Goal: Information Seeking & Learning: Learn about a topic

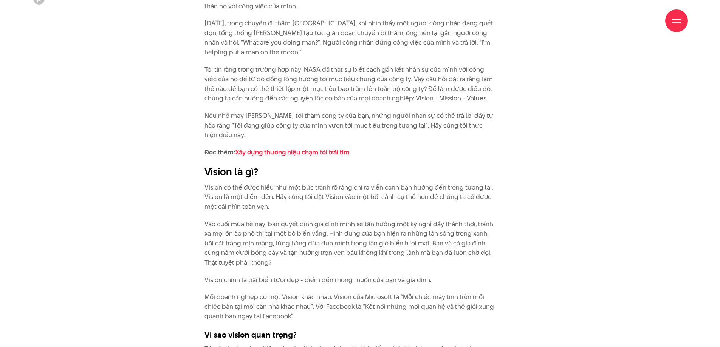
scroll to position [881, 0]
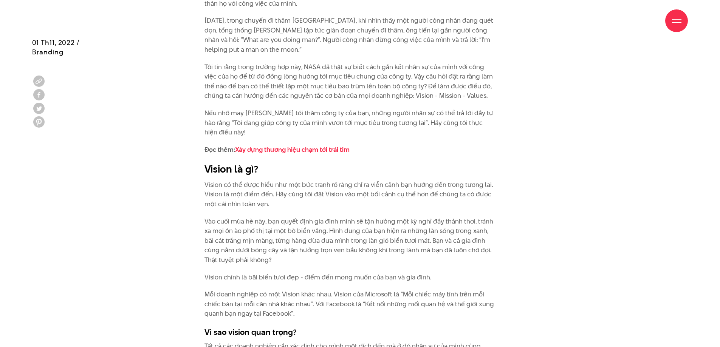
click at [238, 194] on p "Vision có thể được hiểu như một bức tranh rõ ràng chỉ ra viễn cảnh bạn hướng đế…" at bounding box center [350, 194] width 292 height 29
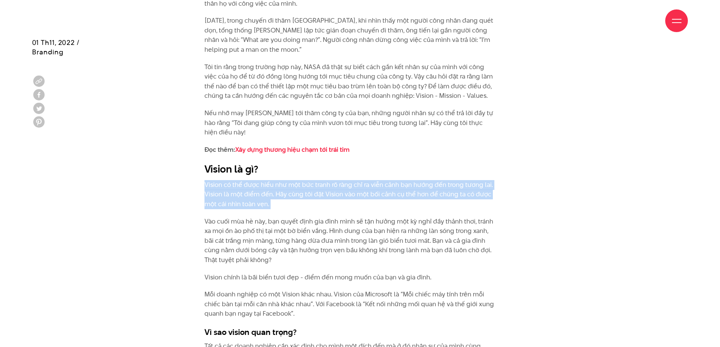
click at [284, 198] on p "Vision có thể được hiểu như một bức tranh rõ ràng chỉ ra viễn cảnh bạn hướng đế…" at bounding box center [350, 194] width 292 height 29
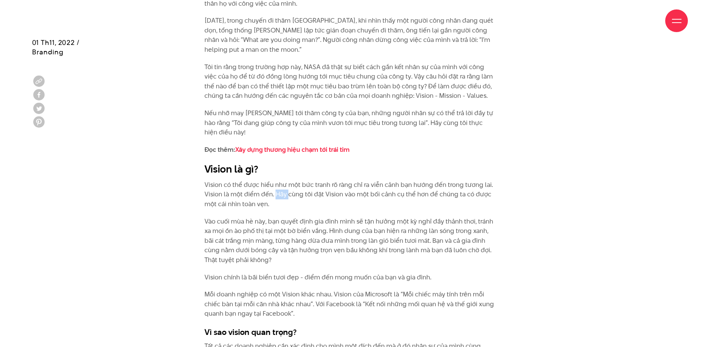
click at [284, 198] on p "Vision có thể được hiểu như một bức tranh rõ ràng chỉ ra viễn cảnh bạn hướng đế…" at bounding box center [350, 194] width 292 height 29
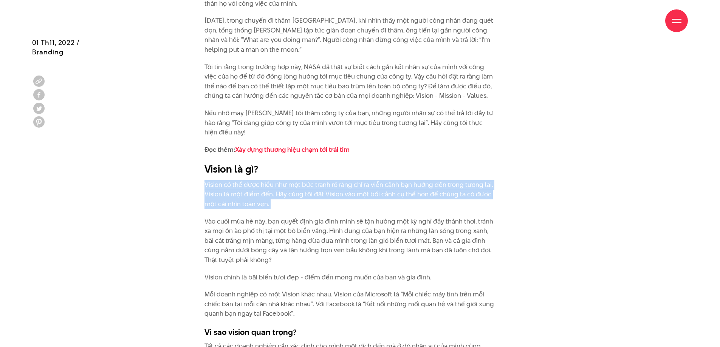
click at [284, 198] on p "Vision có thể được hiểu như một bức tranh rõ ràng chỉ ra viễn cảnh bạn hướng đế…" at bounding box center [350, 194] width 292 height 29
click at [268, 199] on p "Vision có thể được hiểu như một bức tranh rõ ràng chỉ ra viễn cảnh bạn hướng đế…" at bounding box center [350, 194] width 292 height 29
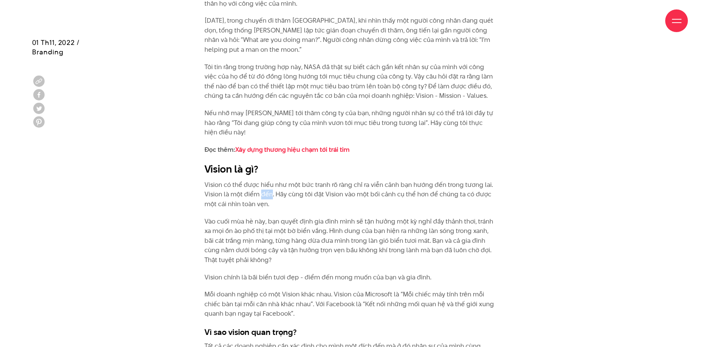
click at [268, 199] on p "Vision có thể được hiểu như một bức tranh rõ ràng chỉ ra viễn cảnh bạn hướng đế…" at bounding box center [350, 194] width 292 height 29
click at [294, 239] on p "Vào cuối mùa hè này, bạn quyết định gia đình mình sẽ tận hưởng một kỳ nghỉ đầy …" at bounding box center [350, 241] width 292 height 48
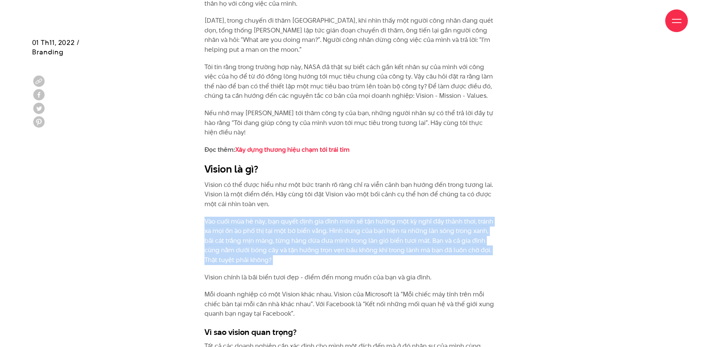
click at [294, 239] on p "Vào cuối mùa hè này, bạn quyết định gia đình mình sẽ tận hưởng một kỳ nghỉ đầy …" at bounding box center [350, 241] width 292 height 48
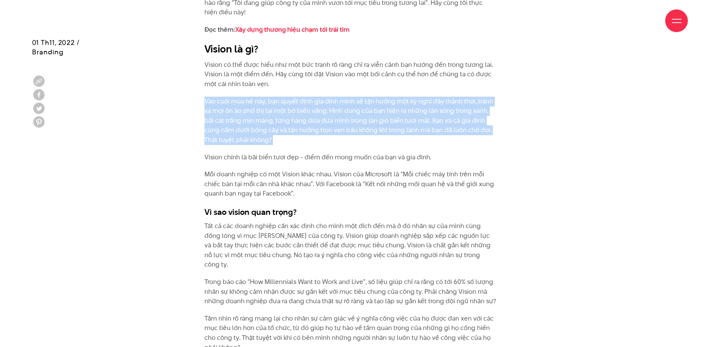
scroll to position [1008, 0]
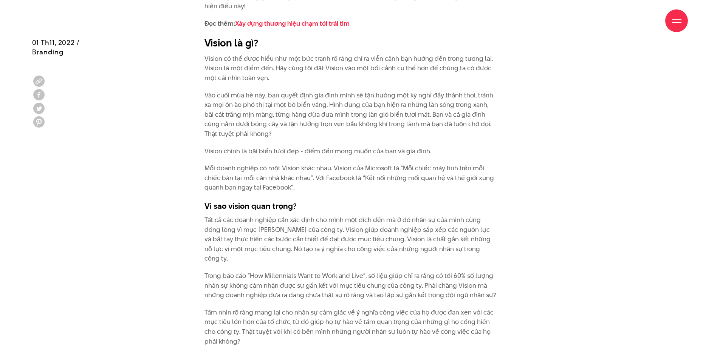
click at [315, 180] on p "Mỗi doanh nghiệp có một Vision khác nhau. Vision của Microsoft là “Mỗi chiếc má…" at bounding box center [350, 178] width 292 height 29
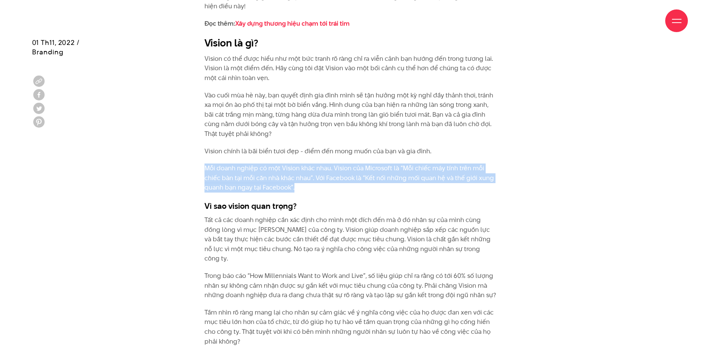
click at [315, 180] on p "Mỗi doanh nghiệp có một Vision khác nhau. Vision của Microsoft là “Mỗi chiếc má…" at bounding box center [350, 178] width 292 height 29
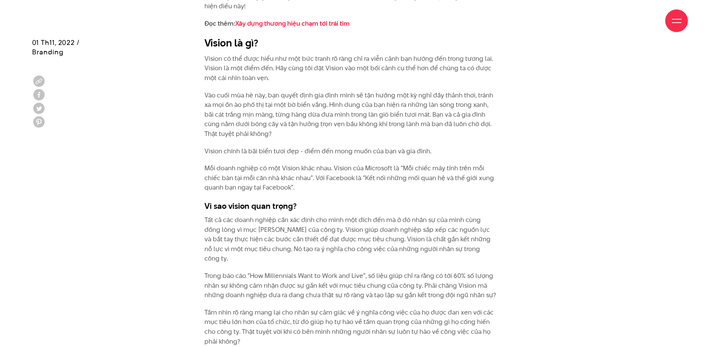
click at [358, 113] on p "Vào cuối mùa hè này, bạn quyết định gia đình mình sẽ tận hưởng một kỳ nghỉ đầy …" at bounding box center [350, 115] width 292 height 48
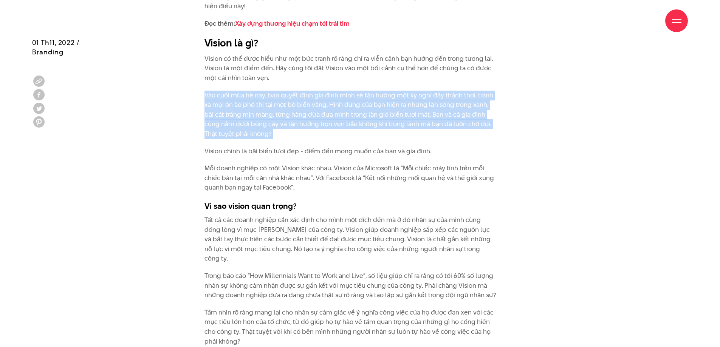
click at [358, 113] on p "Vào cuối mùa hè này, bạn quyết định gia đình mình sẽ tận hưởng một kỳ nghỉ đầy …" at bounding box center [350, 115] width 292 height 48
click at [345, 111] on p "Vào cuối mùa hè này, bạn quyết định gia đình mình sẽ tận hưởng một kỳ nghỉ đầy …" at bounding box center [350, 115] width 292 height 48
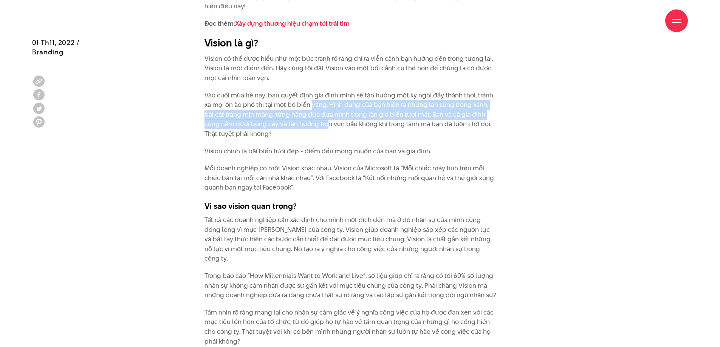
drag, startPoint x: 311, startPoint y: 106, endPoint x: 329, endPoint y: 122, distance: 23.5
click at [329, 122] on p "Vào cuối mùa hè này, bạn quyết định gia đình mình sẽ tận hưởng một kỳ nghỉ đầy …" at bounding box center [350, 115] width 292 height 48
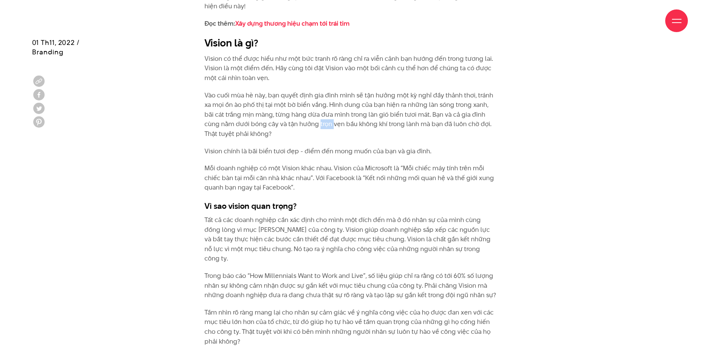
click at [329, 122] on p "Vào cuối mùa hè này, bạn quyết định gia đình mình sẽ tận hưởng một kỳ nghỉ đầy …" at bounding box center [350, 115] width 292 height 48
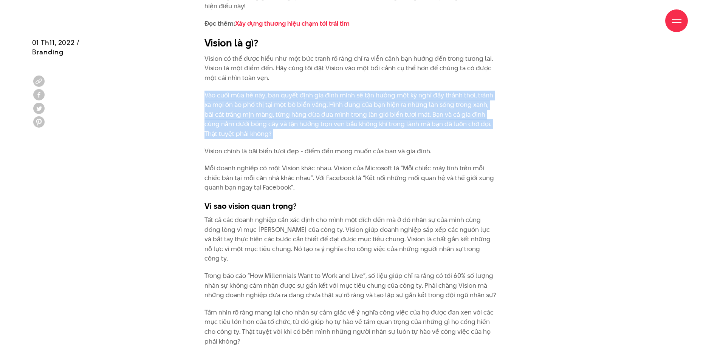
click at [329, 122] on p "Vào cuối mùa hè này, bạn quyết định gia đình mình sẽ tận hưởng một kỳ nghỉ đầy …" at bounding box center [350, 115] width 292 height 48
click at [253, 118] on p "Vào cuối mùa hè này, bạn quyết định gia đình mình sẽ tận hưởng một kỳ nghỉ đầy …" at bounding box center [350, 115] width 292 height 48
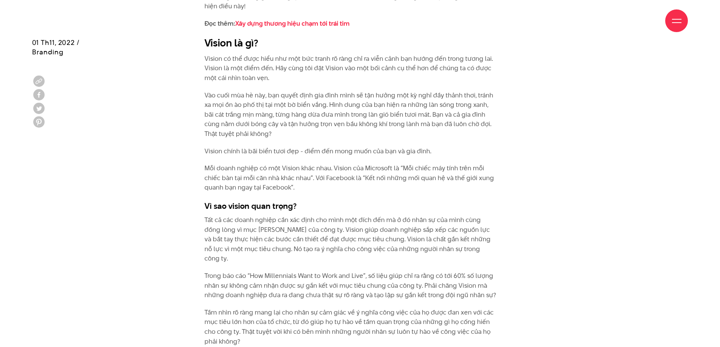
click at [232, 155] on p "Vision chính là bãi biển tươi đẹp - điểm đến mong muốn của bạn và gia đình." at bounding box center [350, 152] width 292 height 10
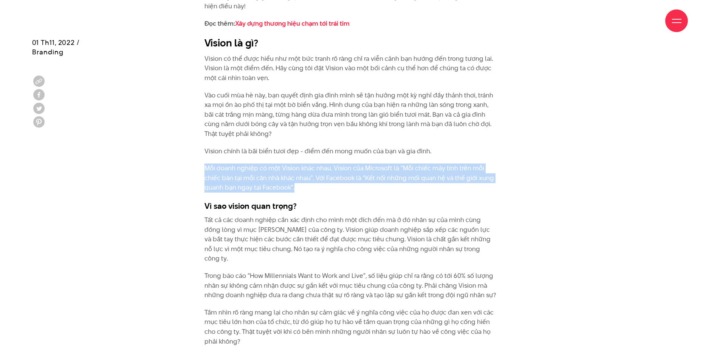
click at [272, 172] on p "Mỗi doanh nghiệp có một Vision khác nhau. Vision của Microsoft là “Mỗi chiếc má…" at bounding box center [350, 178] width 292 height 29
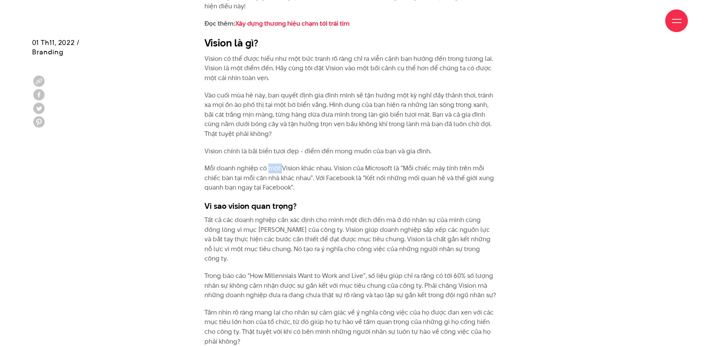
click at [272, 172] on p "Mỗi doanh nghiệp có một Vision khác nhau. Vision của Microsoft là “Mỗi chiếc má…" at bounding box center [350, 178] width 292 height 29
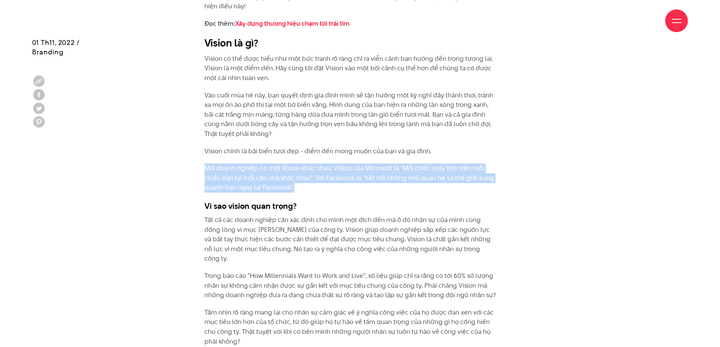
click at [272, 172] on p "Mỗi doanh nghiệp có một Vision khác nhau. Vision của Microsoft là “Mỗi chiếc má…" at bounding box center [350, 178] width 292 height 29
click at [289, 178] on p "Mỗi doanh nghiệp có một Vision khác nhau. Vision của Microsoft là “Mỗi chiếc má…" at bounding box center [350, 178] width 292 height 29
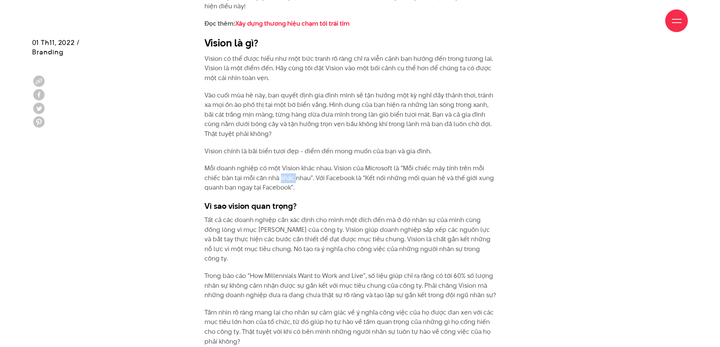
click at [289, 178] on p "Mỗi doanh nghiệp có một Vision khác nhau. Vision của Microsoft là “Mỗi chiếc má…" at bounding box center [350, 178] width 292 height 29
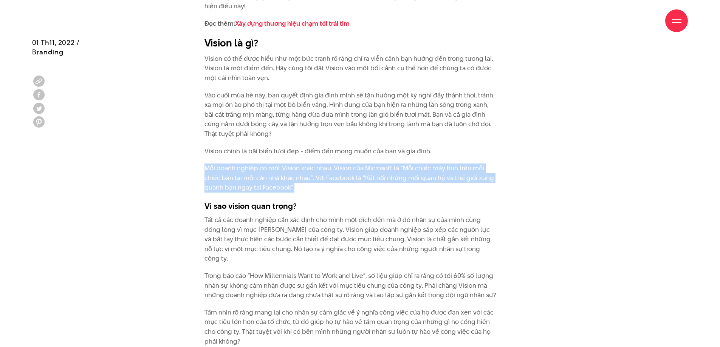
click at [289, 178] on p "Mỗi doanh nghiệp có một Vision khác nhau. Vision của Microsoft là “Mỗi chiếc má…" at bounding box center [350, 178] width 292 height 29
click at [323, 187] on p "Mỗi doanh nghiệp có một Vision khác nhau. Vision của Microsoft là “Mỗi chiếc má…" at bounding box center [350, 178] width 292 height 29
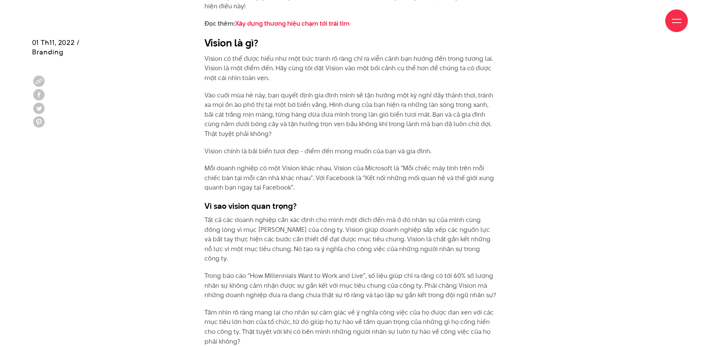
click at [295, 179] on p "Mỗi doanh nghiệp có một Vision khác nhau. Vision của Microsoft là “Mỗi chiếc má…" at bounding box center [350, 178] width 292 height 29
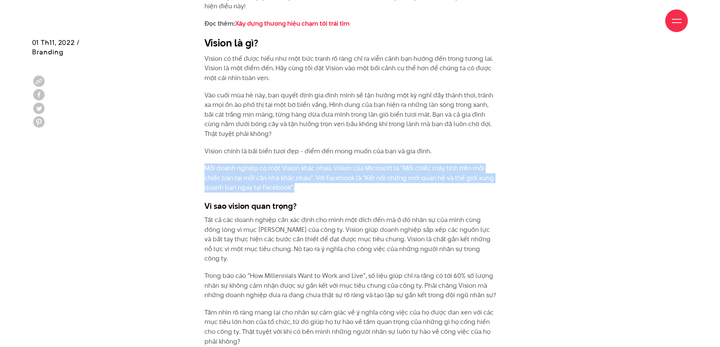
click at [295, 179] on p "Mỗi doanh nghiệp có một Vision khác nhau. Vision của Microsoft là “Mỗi chiếc má…" at bounding box center [350, 178] width 292 height 29
click at [352, 178] on p "Mỗi doanh nghiệp có một Vision khác nhau. Vision của Microsoft là “Mỗi chiếc má…" at bounding box center [350, 178] width 292 height 29
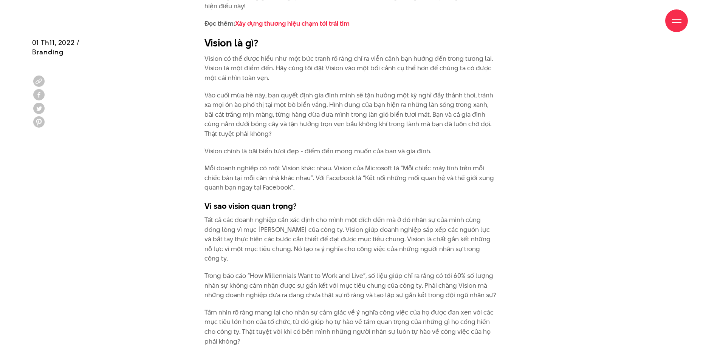
click at [288, 180] on p "Mỗi doanh nghiệp có một Vision khác nhau. Vision của Microsoft là “Mỗi chiếc má…" at bounding box center [350, 178] width 292 height 29
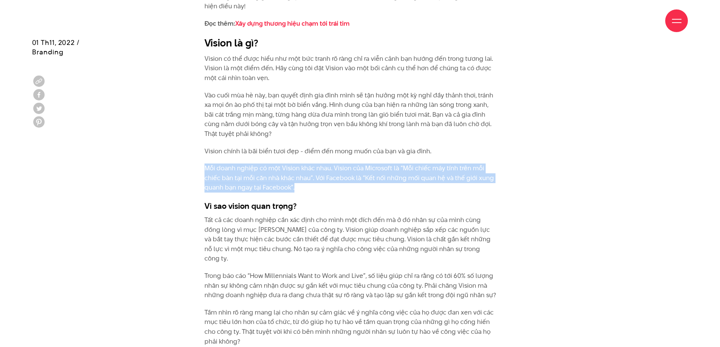
click at [288, 180] on p "Mỗi doanh nghiệp có một Vision khác nhau. Vision của Microsoft là “Mỗi chiếc má…" at bounding box center [350, 178] width 292 height 29
click at [397, 173] on p "Mỗi doanh nghiệp có một Vision khác nhau. Vision của Microsoft là “Mỗi chiếc má…" at bounding box center [350, 178] width 292 height 29
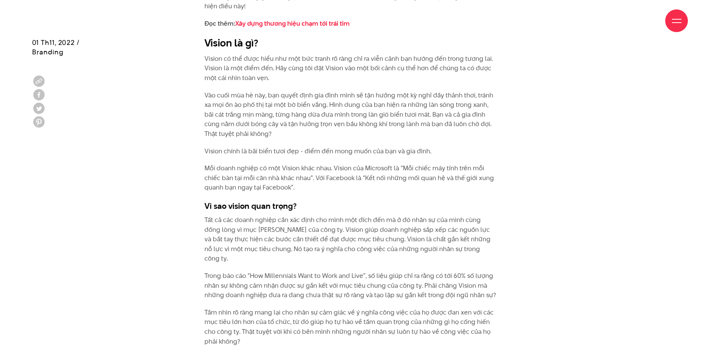
click at [260, 230] on p "Tất cả các doanh nghiệp cần xác định cho mình một đích đến mà ở đó nhân sự của …" at bounding box center [350, 239] width 292 height 48
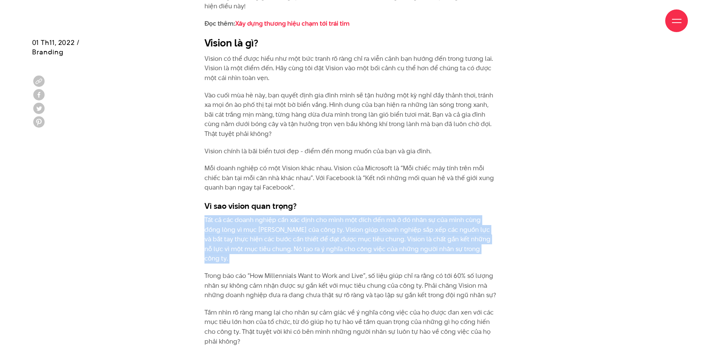
click at [260, 230] on p "Tất cả các doanh nghiệp cần xác định cho mình một đích đến mà ở đó nhân sự của …" at bounding box center [350, 239] width 292 height 48
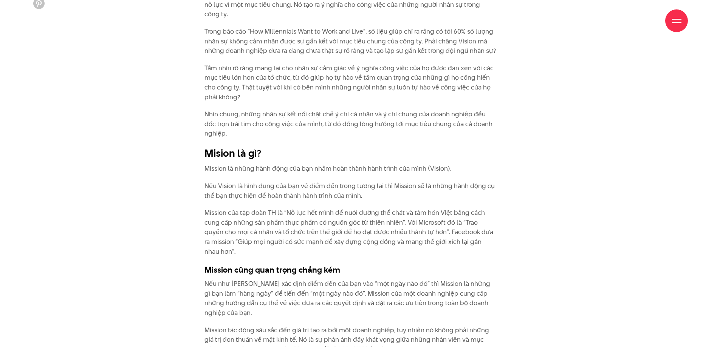
scroll to position [1259, 0]
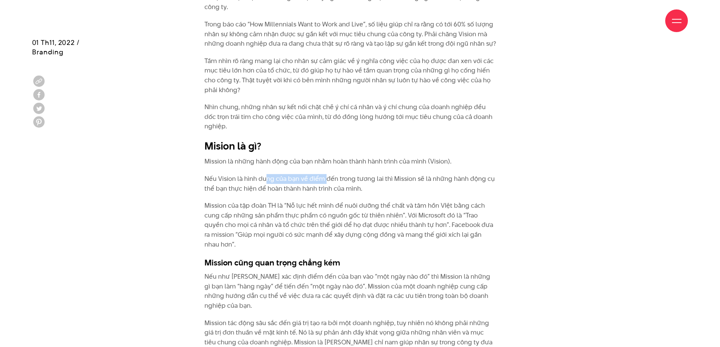
drag, startPoint x: 325, startPoint y: 170, endPoint x: 265, endPoint y: 169, distance: 60.1
click at [265, 174] on p "Nếu Vision là hình dung của bạn về điểm đến trong tương lai thì Mission sẽ là n…" at bounding box center [350, 183] width 292 height 19
click at [269, 174] on p "Nếu Vision là hình dung của bạn về điểm đến trong tương lai thì Mission sẽ là n…" at bounding box center [350, 183] width 292 height 19
drag, startPoint x: 239, startPoint y: 172, endPoint x: 349, endPoint y: 170, distance: 110.0
click at [332, 174] on p "Nếu Vision là hình dung của bạn về điểm đến trong tương lai thì Mission sẽ là n…" at bounding box center [350, 183] width 292 height 19
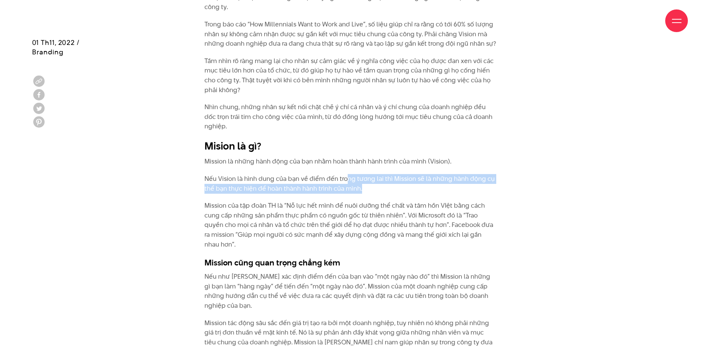
drag, startPoint x: 349, startPoint y: 170, endPoint x: 374, endPoint y: 178, distance: 26.8
click at [374, 178] on p "Nếu Vision là hình dung của bạn về điểm đến trong tương lai thì Mission sẽ là n…" at bounding box center [350, 183] width 292 height 19
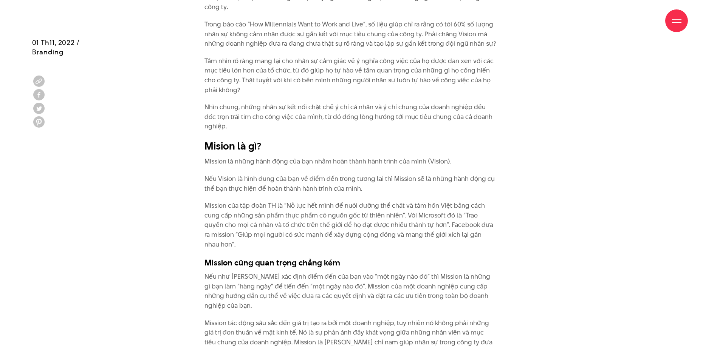
click at [249, 215] on p "Mission của tập đoàn TH là “Nỗ lực hết mình để nuôi dưỡng thể chất và tâm hồn V…" at bounding box center [350, 225] width 292 height 48
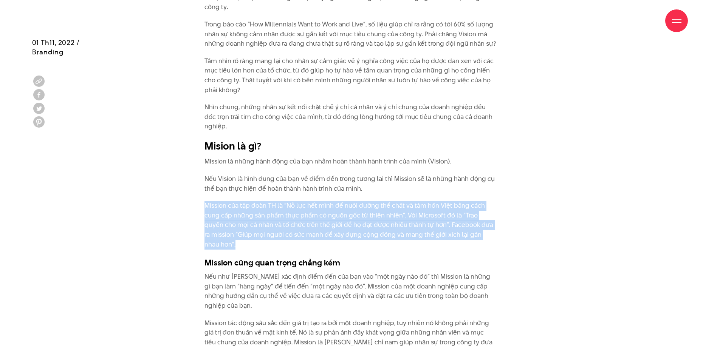
click at [249, 215] on p "Mission của tập đoàn TH là “Nỗ lực hết mình để nuôi dưỡng thể chất và tâm hồn V…" at bounding box center [350, 225] width 292 height 48
click at [319, 215] on p "Mission của tập đoàn TH là “Nỗ lực hết mình để nuôi dưỡng thể chất và tâm hồn V…" at bounding box center [350, 225] width 292 height 48
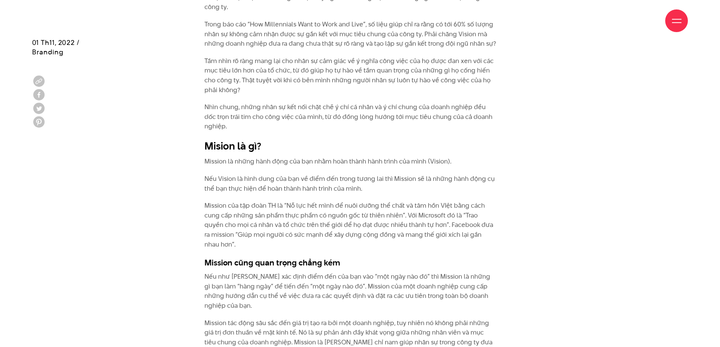
click at [319, 215] on p "Mission của tập đoàn TH là “Nỗ lực hết mình để nuôi dưỡng thể chất và tâm hồn V…" at bounding box center [350, 225] width 292 height 48
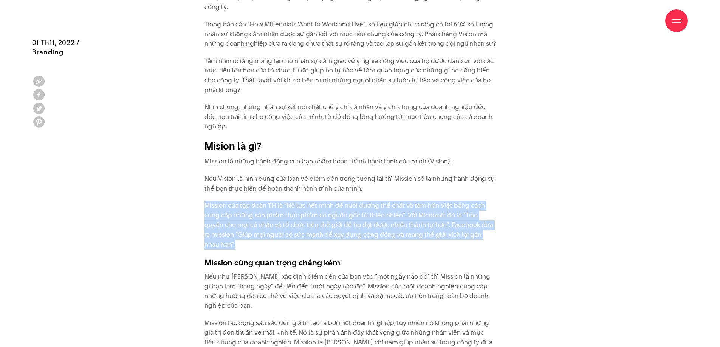
click at [319, 215] on p "Mission của tập đoàn TH là “Nỗ lực hết mình để nuôi dưỡng thể chất và tâm hồn V…" at bounding box center [350, 225] width 292 height 48
click at [324, 224] on p "Mission của tập đoàn TH là “Nỗ lực hết mình để nuôi dưỡng thể chất và tâm hồn V…" at bounding box center [350, 225] width 292 height 48
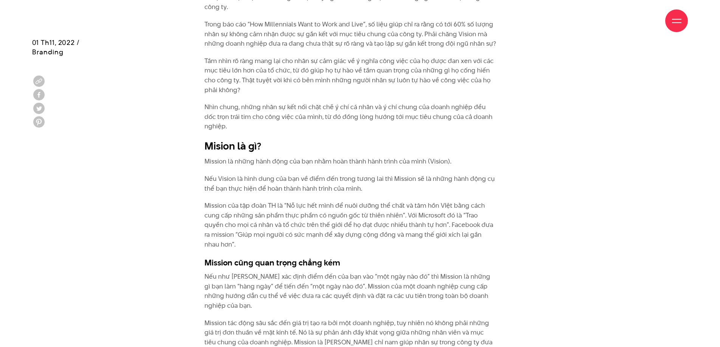
click at [304, 215] on p "Mission của tập đoàn TH là “Nỗ lực hết mình để nuôi dưỡng thể chất và tâm hồn V…" at bounding box center [350, 225] width 292 height 48
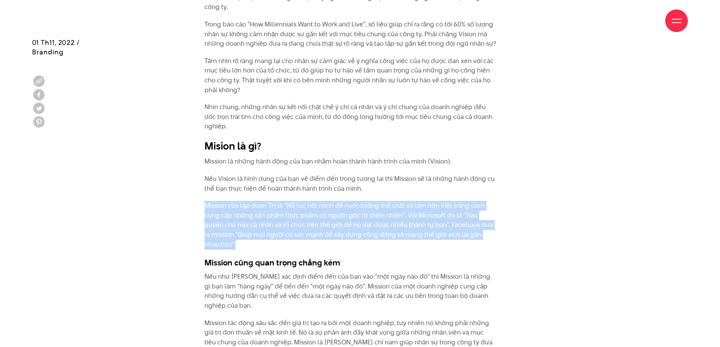
click at [304, 215] on p "Mission của tập đoàn TH là “Nỗ lực hết mình để nuôi dưỡng thể chất và tâm hồn V…" at bounding box center [350, 225] width 292 height 48
click at [243, 221] on p "Mission của tập đoàn TH là “Nỗ lực hết mình để nuôi dưỡng thể chất và tâm hồn V…" at bounding box center [350, 225] width 292 height 48
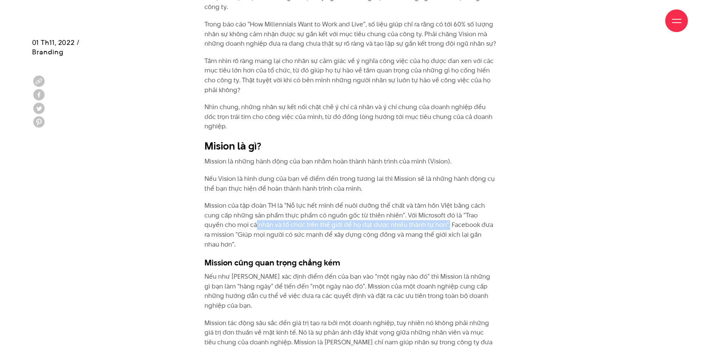
drag, startPoint x: 235, startPoint y: 215, endPoint x: 427, endPoint y: 217, distance: 191.2
click at [427, 217] on p "Mission của tập đoàn TH là “Nỗ lực hết mình để nuôi dưỡng thể chất và tâm hồn V…" at bounding box center [350, 225] width 292 height 48
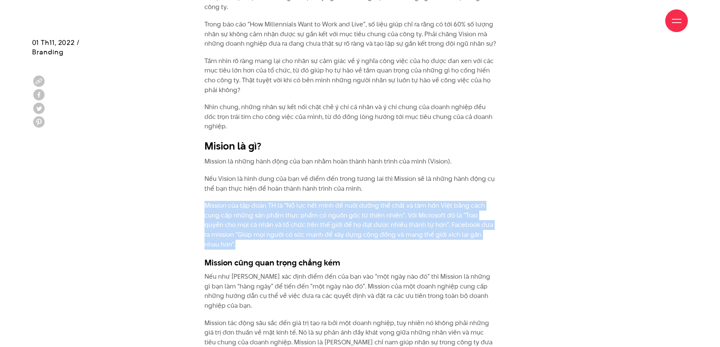
click at [427, 217] on p "Mission của tập đoàn TH là “Nỗ lực hết mình để nuôi dưỡng thể chất và tâm hồn V…" at bounding box center [350, 225] width 292 height 48
click at [366, 216] on p "Mission của tập đoàn TH là “Nỗ lực hết mình để nuôi dưỡng thể chất và tâm hồn V…" at bounding box center [350, 225] width 292 height 48
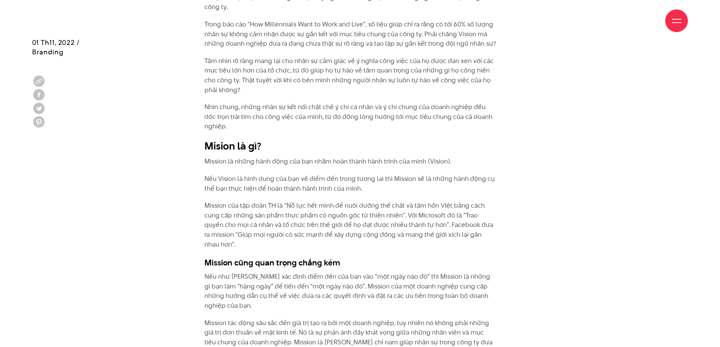
click at [366, 216] on p "Mission của tập đoàn TH là “Nỗ lực hết mình để nuôi dưỡng thể chất và tâm hồn V…" at bounding box center [350, 225] width 292 height 48
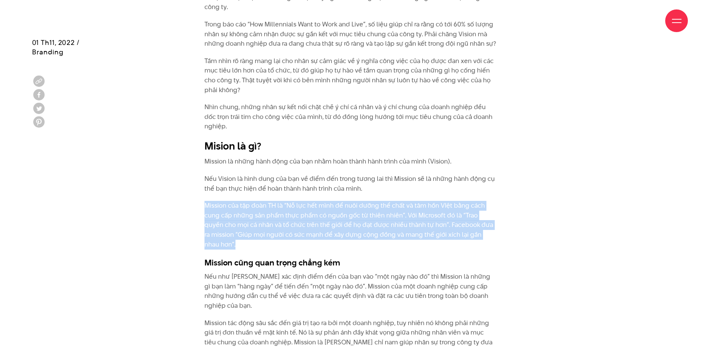
click at [366, 216] on p "Mission của tập đoàn TH là “Nỗ lực hết mình để nuôi dưỡng thể chất và tâm hồn V…" at bounding box center [350, 225] width 292 height 48
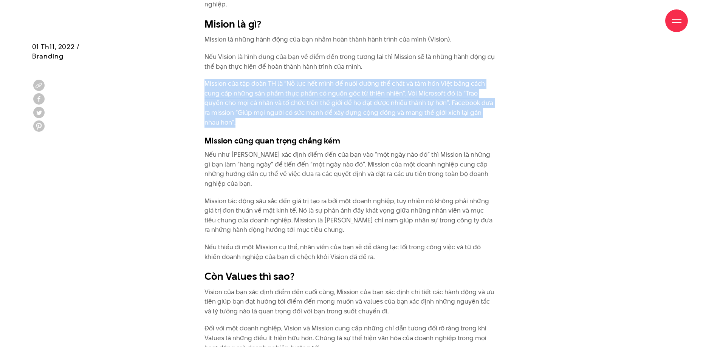
scroll to position [1385, 0]
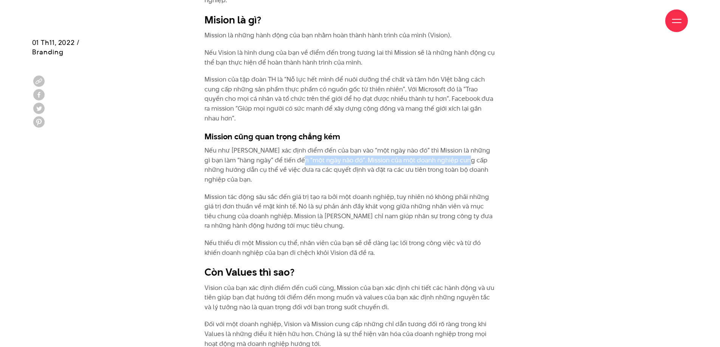
drag, startPoint x: 293, startPoint y: 153, endPoint x: 457, endPoint y: 155, distance: 164.3
click at [457, 155] on p "Nếu như [PERSON_NAME] xác định điểm đến của bạn vào “một ngày nào đó” thì Missi…" at bounding box center [350, 165] width 292 height 39
click at [380, 146] on p "Nếu như [PERSON_NAME] xác định điểm đến của bạn vào “một ngày nào đó” thì Missi…" at bounding box center [350, 165] width 292 height 39
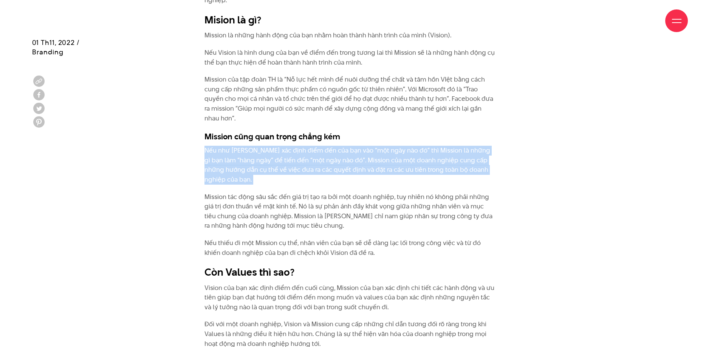
click at [380, 146] on p "Nếu như [PERSON_NAME] xác định điểm đến của bạn vào “một ngày nào đó” thì Missi…" at bounding box center [350, 165] width 292 height 39
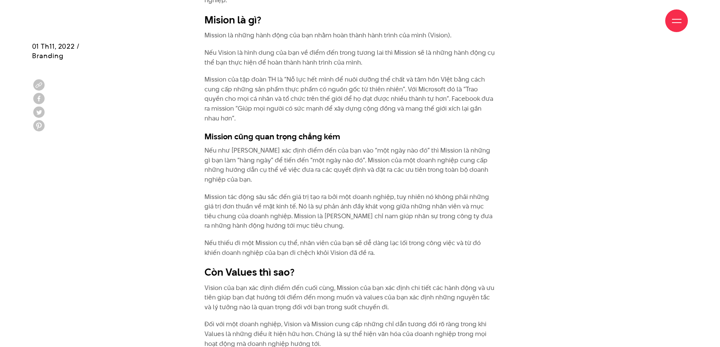
scroll to position [1511, 0]
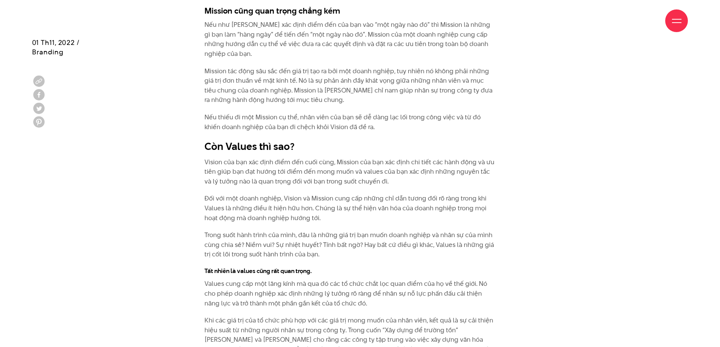
click at [304, 158] on p "Vision của bạn xác định điểm đến cuối cùng, Mission của bạn xác định chi tiết c…" at bounding box center [350, 172] width 292 height 29
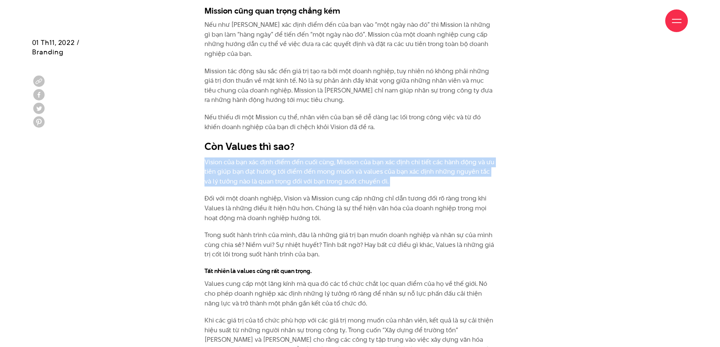
click at [304, 158] on p "Vision của bạn xác định điểm đến cuối cùng, Mission của bạn xác định chi tiết c…" at bounding box center [350, 172] width 292 height 29
click at [382, 158] on p "Vision của bạn xác định điểm đến cuối cùng, Mission của bạn xác định chi tiết c…" at bounding box center [350, 172] width 292 height 29
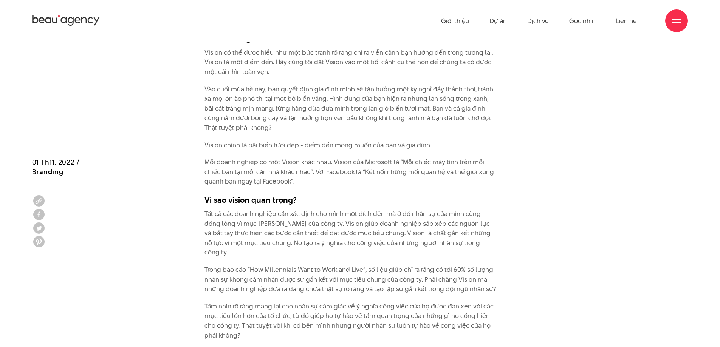
scroll to position [1008, 0]
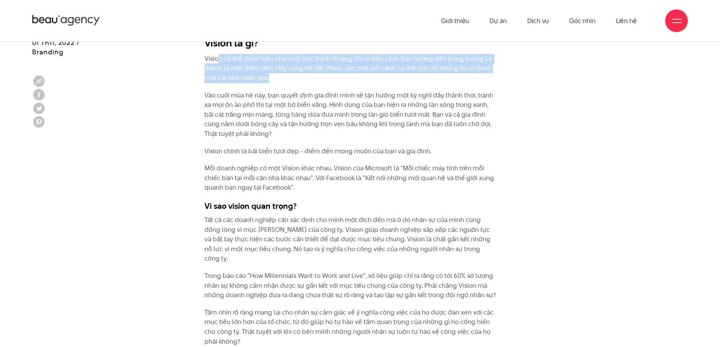
drag, startPoint x: 218, startPoint y: 61, endPoint x: 278, endPoint y: 75, distance: 61.3
click at [278, 75] on p "Vision có thể được hiểu như một bức tranh rõ ràng chỉ ra viễn cảnh bạn hướng đế…" at bounding box center [350, 68] width 292 height 29
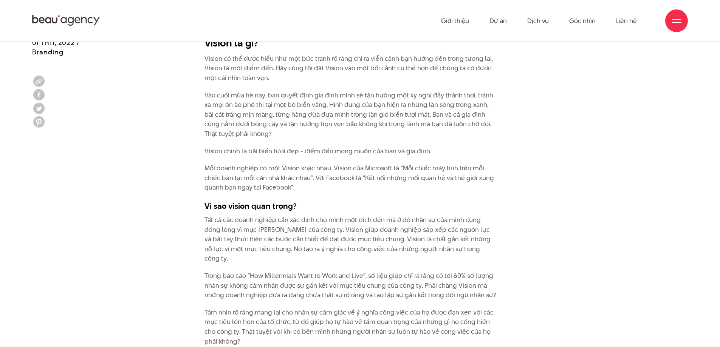
click at [278, 75] on p "Vision có thể được hiểu như một bức tranh rõ ràng chỉ ra viễn cảnh bạn hướng đế…" at bounding box center [350, 68] width 292 height 29
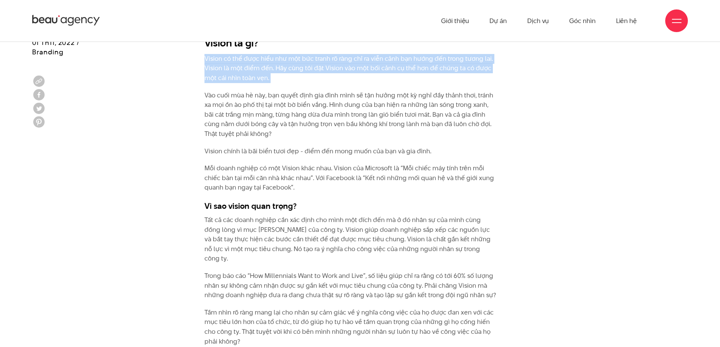
click at [278, 75] on p "Vision có thể được hiểu như một bức tranh rõ ràng chỉ ra viễn cảnh bạn hướng đế…" at bounding box center [350, 68] width 292 height 29
click at [295, 66] on p "Vision có thể được hiểu như một bức tranh rõ ràng chỉ ra viễn cảnh bạn hướng đế…" at bounding box center [350, 68] width 292 height 29
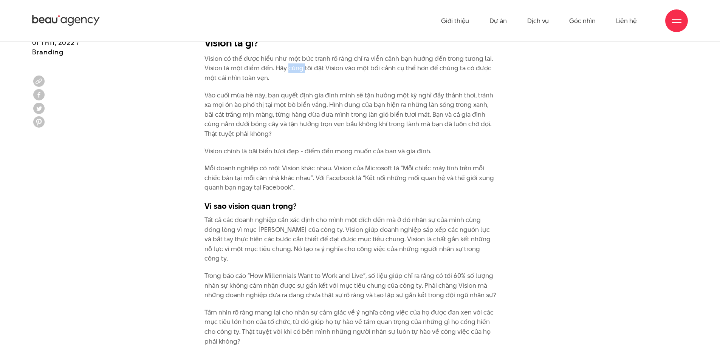
click at [295, 66] on p "Vision có thể được hiểu như một bức tranh rõ ràng chỉ ra viễn cảnh bạn hướng đế…" at bounding box center [350, 68] width 292 height 29
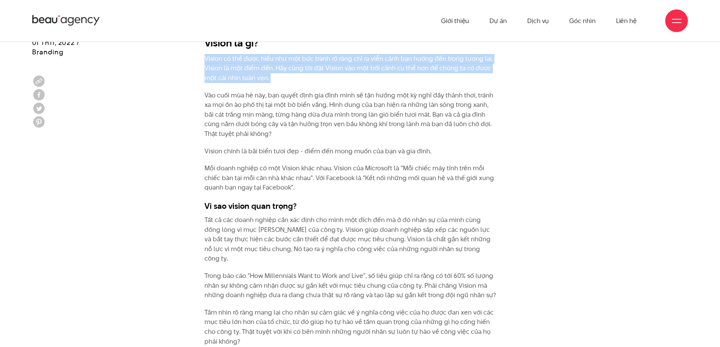
click at [295, 66] on p "Vision có thể được hiểu như một bức tranh rõ ràng chỉ ra viễn cảnh bạn hướng đế…" at bounding box center [350, 68] width 292 height 29
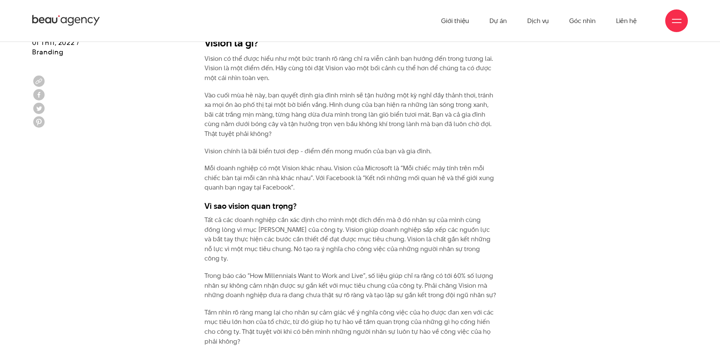
click at [247, 95] on p "Vào cuối mùa hè này, bạn quyết định gia đình mình sẽ tận hưởng một kỳ nghỉ đầy …" at bounding box center [350, 115] width 292 height 48
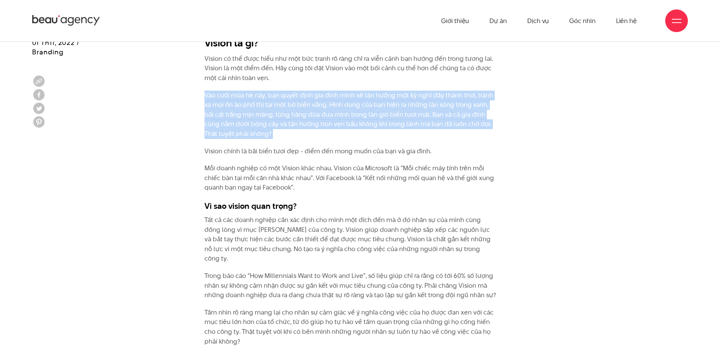
click at [247, 95] on p "Vào cuối mùa hè này, bạn quyết định gia đình mình sẽ tận hưởng một kỳ nghỉ đầy …" at bounding box center [350, 115] width 292 height 48
click at [282, 107] on p "Vào cuối mùa hè này, bạn quyết định gia đình mình sẽ tận hưởng một kỳ nghỉ đầy …" at bounding box center [350, 115] width 292 height 48
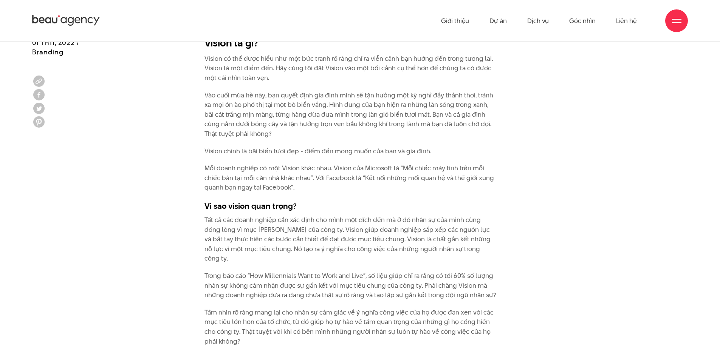
click at [240, 150] on p "Vision chính là bãi biển tươi đẹp - điểm đến mong muốn của bạn và gia đình." at bounding box center [350, 152] width 292 height 10
click at [251, 168] on p "Mỗi doanh nghiệp có một Vision khác nhau. Vision của Microsoft là “Mỗi chiếc má…" at bounding box center [350, 178] width 292 height 29
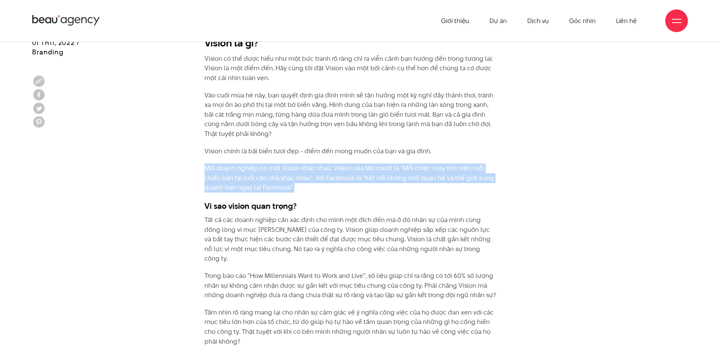
click at [251, 168] on p "Mỗi doanh nghiệp có một Vision khác nhau. Vision của Microsoft là “Mỗi chiếc má…" at bounding box center [350, 178] width 292 height 29
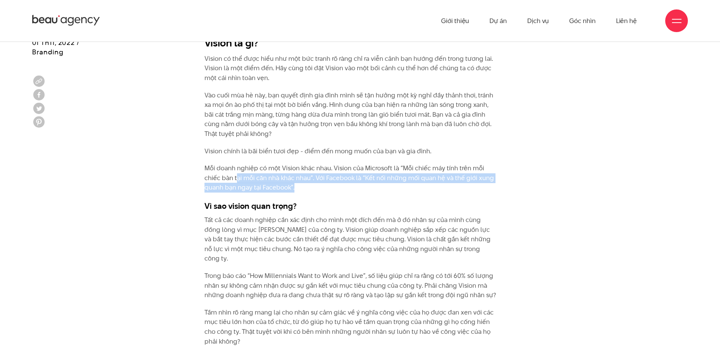
drag, startPoint x: 263, startPoint y: 179, endPoint x: 308, endPoint y: 186, distance: 45.6
click at [308, 186] on p "Mỗi doanh nghiệp có một Vision khác nhau. Vision của Microsoft là “Mỗi chiếc má…" at bounding box center [350, 178] width 292 height 29
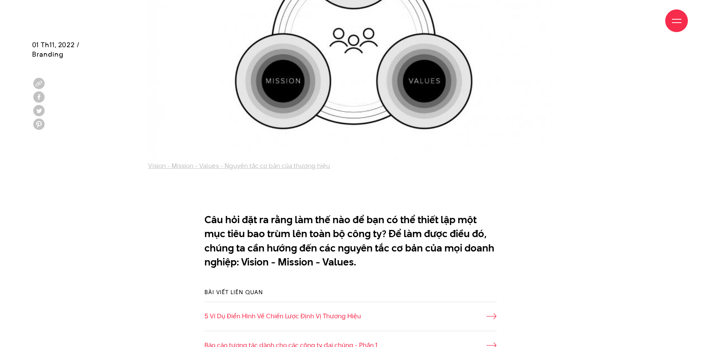
scroll to position [378, 0]
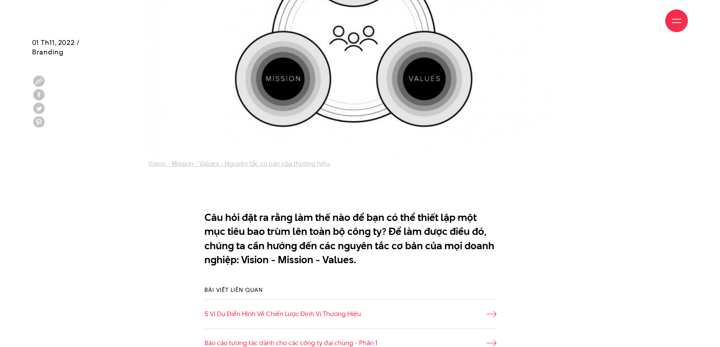
click at [365, 246] on p "Câu hỏi đặt ra rằng làm thế nào để bạn có thể thiết lập một mục tiêu bao trùm l…" at bounding box center [350, 238] width 292 height 57
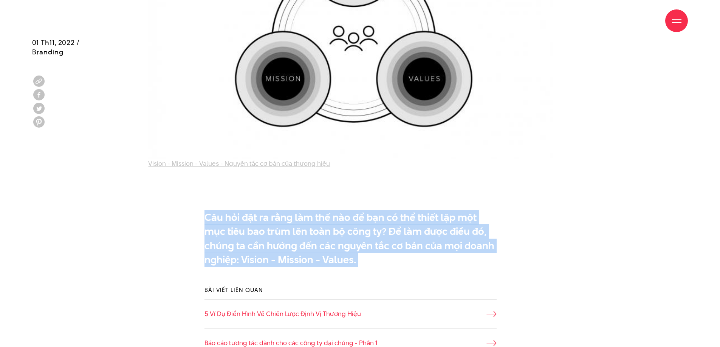
click at [365, 246] on p "Câu hỏi đặt ra rằng làm thế nào để bạn có thể thiết lập một mục tiêu bao trùm l…" at bounding box center [350, 238] width 292 height 57
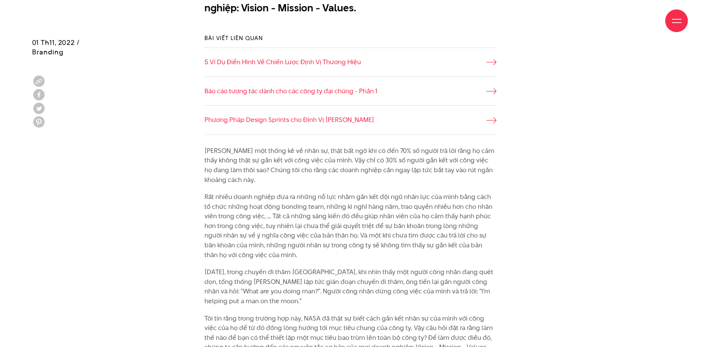
click at [270, 164] on p "[PERSON_NAME] một thống kê về nhân sự, thật bất ngờ khi có đến 70% số người trả…" at bounding box center [350, 165] width 292 height 39
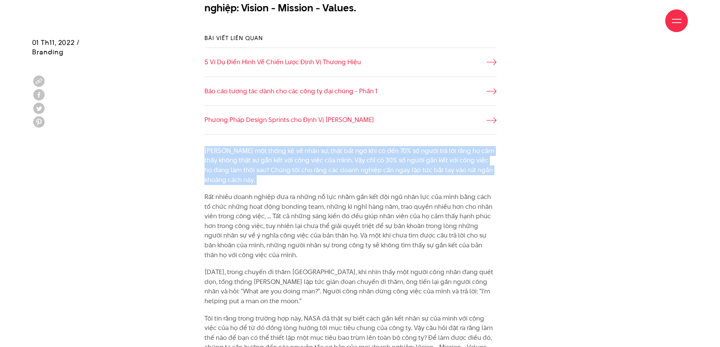
click at [270, 164] on p "[PERSON_NAME] một thống kê về nhân sự, thật bất ngờ khi có đến 70% số người trả…" at bounding box center [350, 165] width 292 height 39
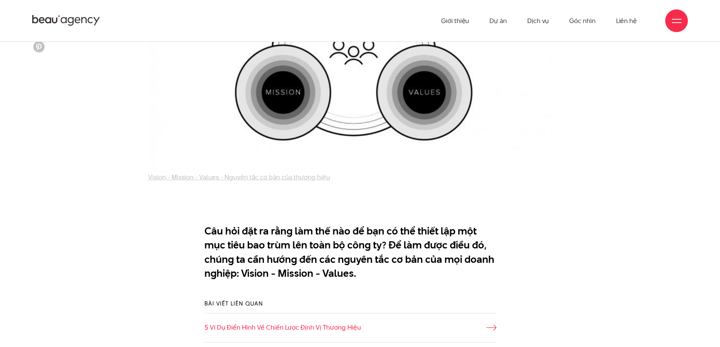
scroll to position [378, 0]
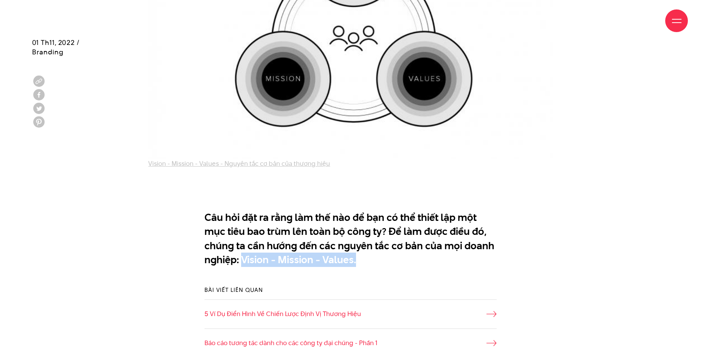
drag, startPoint x: 207, startPoint y: 258, endPoint x: 333, endPoint y: 260, distance: 126.2
click at [333, 260] on p "Câu hỏi đặt ra rằng làm thế nào để bạn có thể thiết lập một mục tiêu bao trùm l…" at bounding box center [350, 238] width 292 height 57
copy p "Vision - Mission - Values."
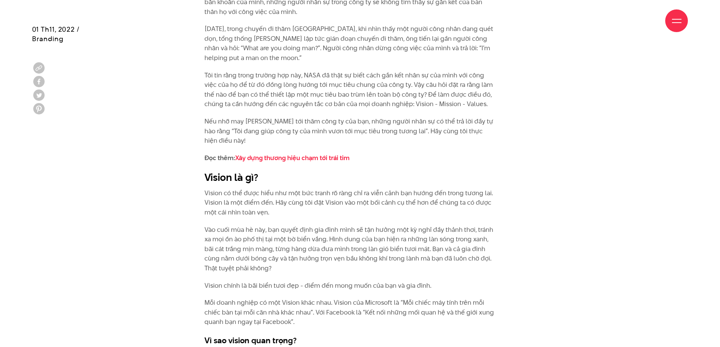
scroll to position [881, 0]
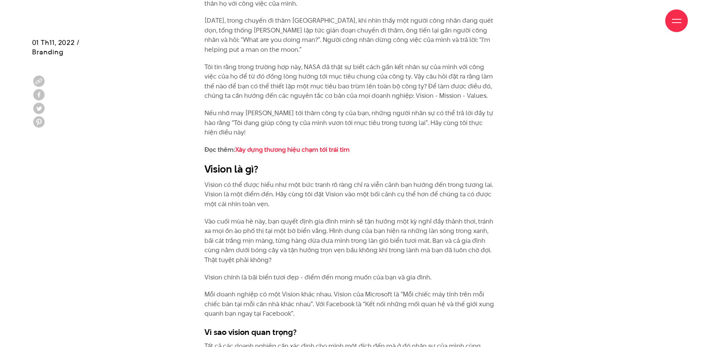
click at [261, 187] on p "Vision có thể được hiểu như một bức tranh rõ ràng chỉ ra viễn cảnh bạn hướng đế…" at bounding box center [350, 194] width 292 height 29
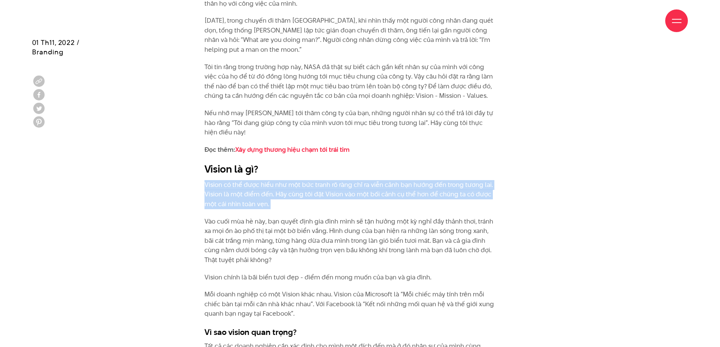
click at [261, 187] on p "Vision có thể được hiểu như một bức tranh rõ ràng chỉ ra viễn cảnh bạn hướng đế…" at bounding box center [350, 194] width 292 height 29
click at [369, 194] on p "Vision có thể được hiểu như một bức tranh rõ ràng chỉ ra viễn cảnh bạn hướng đế…" at bounding box center [350, 194] width 292 height 29
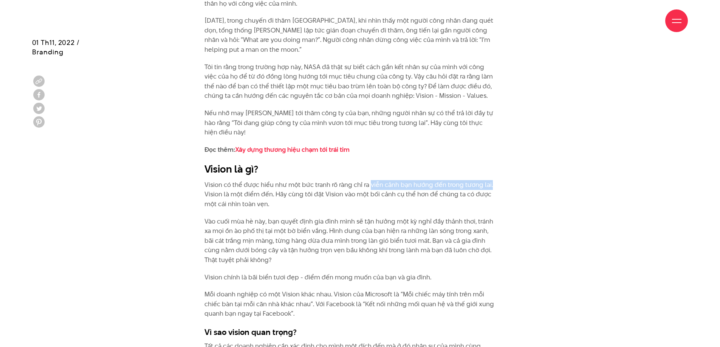
drag, startPoint x: 370, startPoint y: 184, endPoint x: 489, endPoint y: 184, distance: 119.0
click at [489, 184] on p "Vision có thể được hiểu như một bức tranh rõ ràng chỉ ra viễn cảnh bạn hướng đế…" at bounding box center [350, 194] width 292 height 29
copy p "viễn cảnh bạn hướng đến trong tương lai."
